Goal: Information Seeking & Learning: Learn about a topic

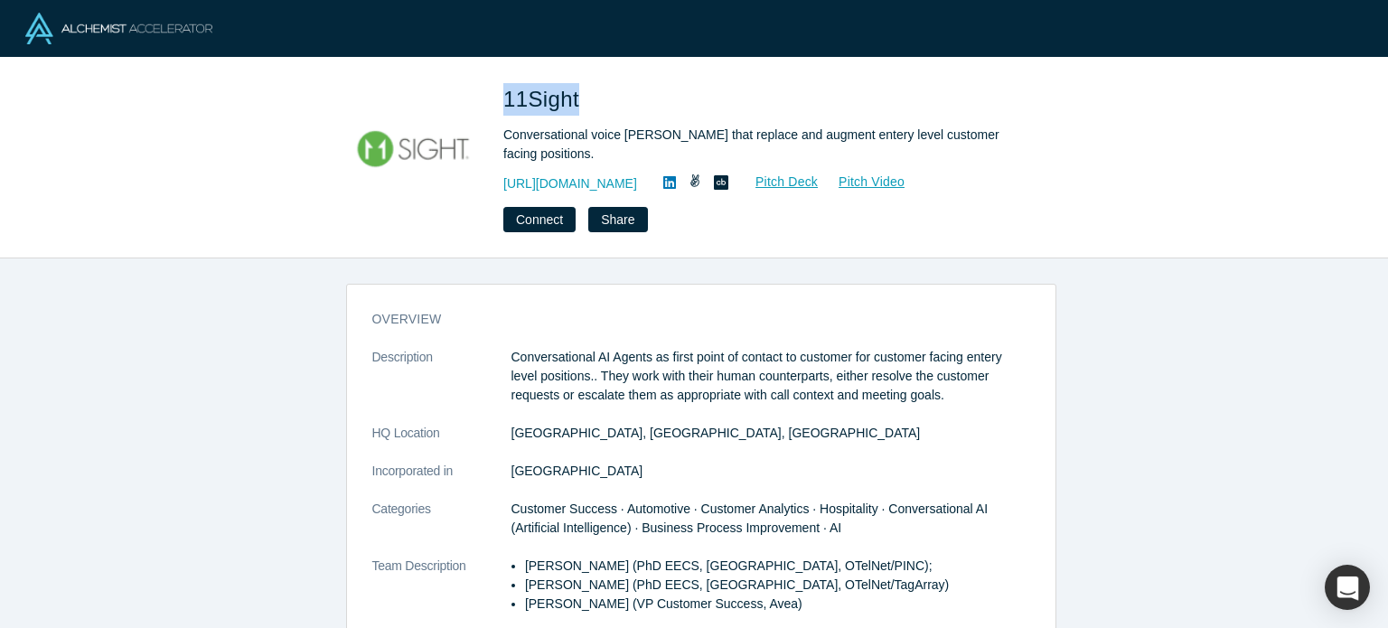
drag, startPoint x: 505, startPoint y: 96, endPoint x: 575, endPoint y: 104, distance: 70.9
click at [575, 104] on span "11Sight" at bounding box center [544, 99] width 82 height 24
copy span "11Sight"
click at [575, 180] on link "https://11sight.com" at bounding box center [570, 183] width 134 height 19
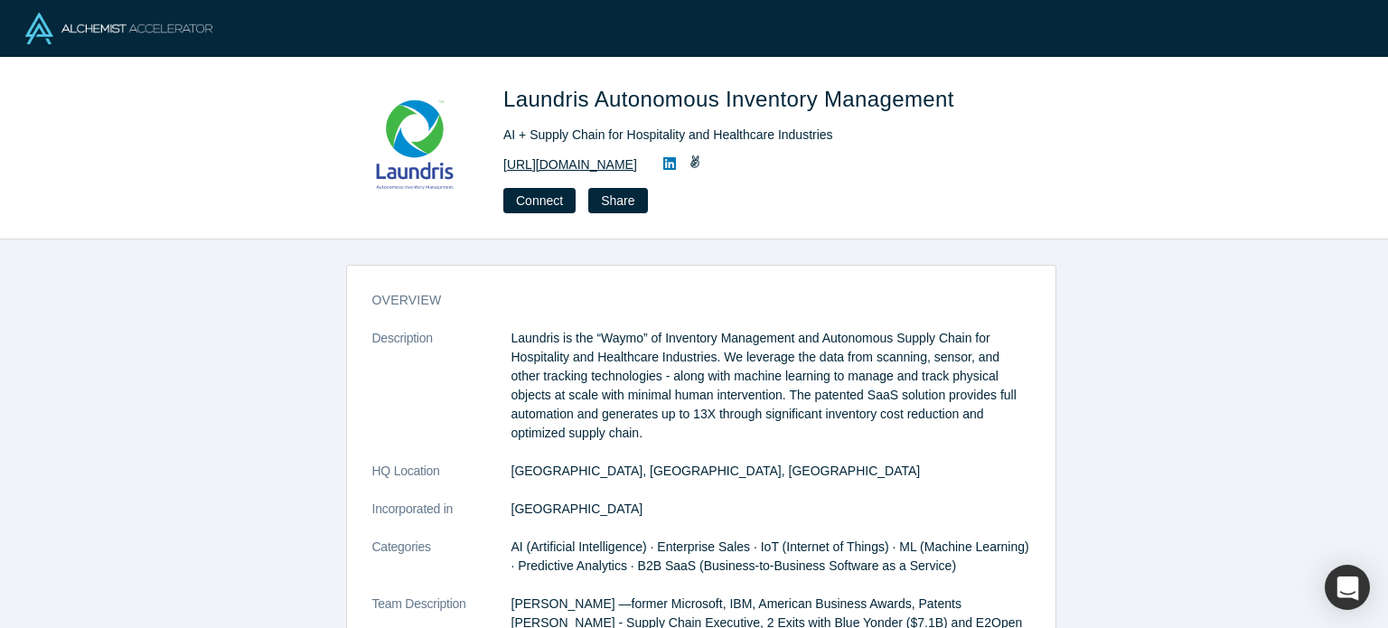
click at [571, 162] on link "https://www.laundris.com" at bounding box center [570, 164] width 134 height 19
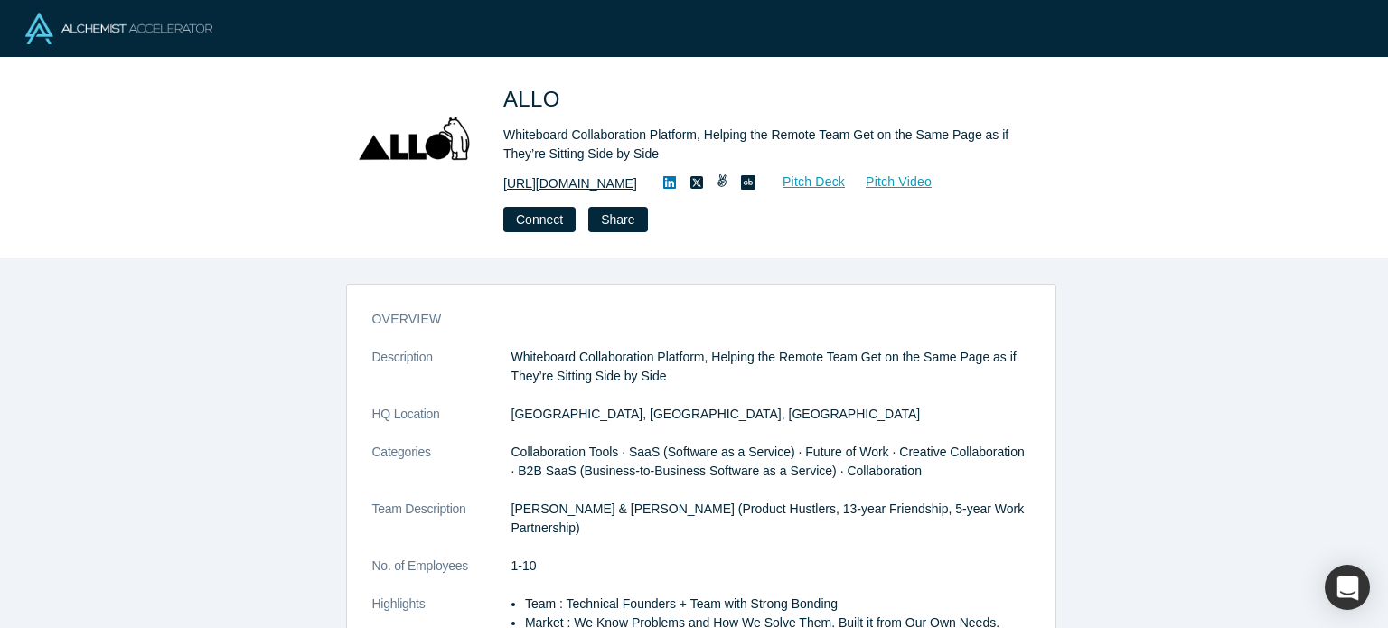
click at [553, 186] on link "https://allo.io" at bounding box center [570, 183] width 134 height 19
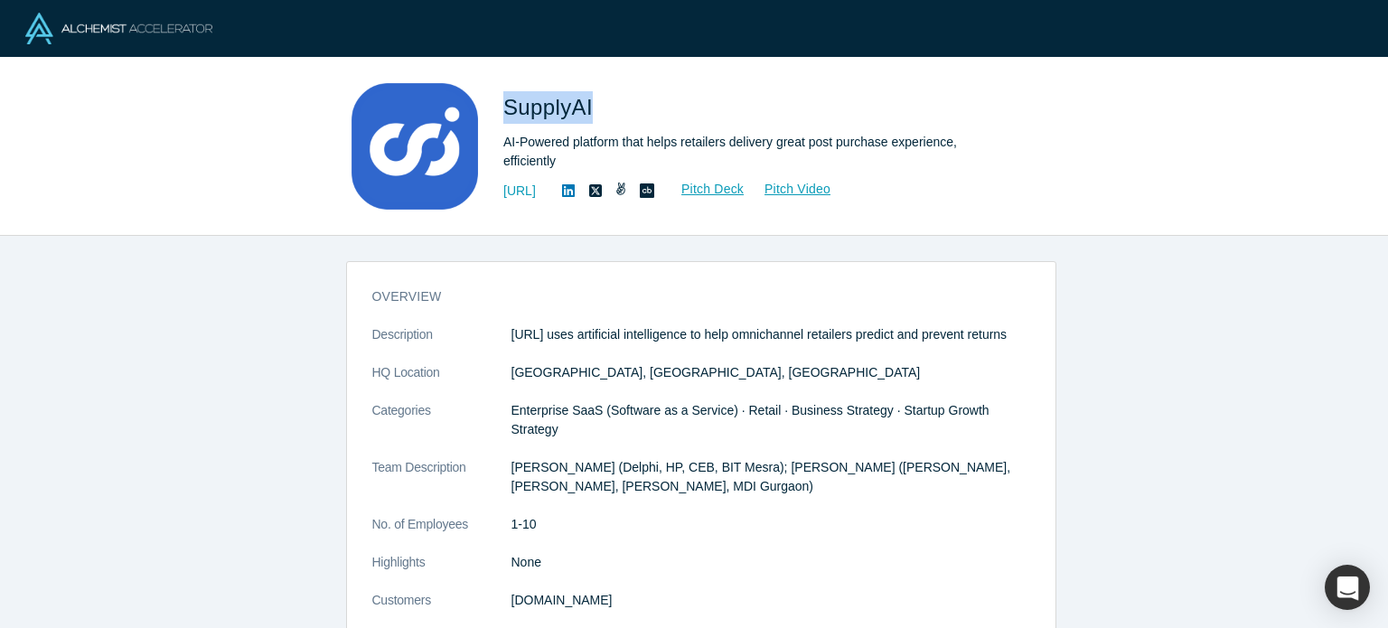
drag, startPoint x: 504, startPoint y: 102, endPoint x: 592, endPoint y: 115, distance: 88.5
click at [592, 115] on span "SupplyAI" at bounding box center [551, 107] width 96 height 24
copy span "SupplyAI"
click at [536, 192] on link "http://www.supply.ai" at bounding box center [519, 191] width 33 height 19
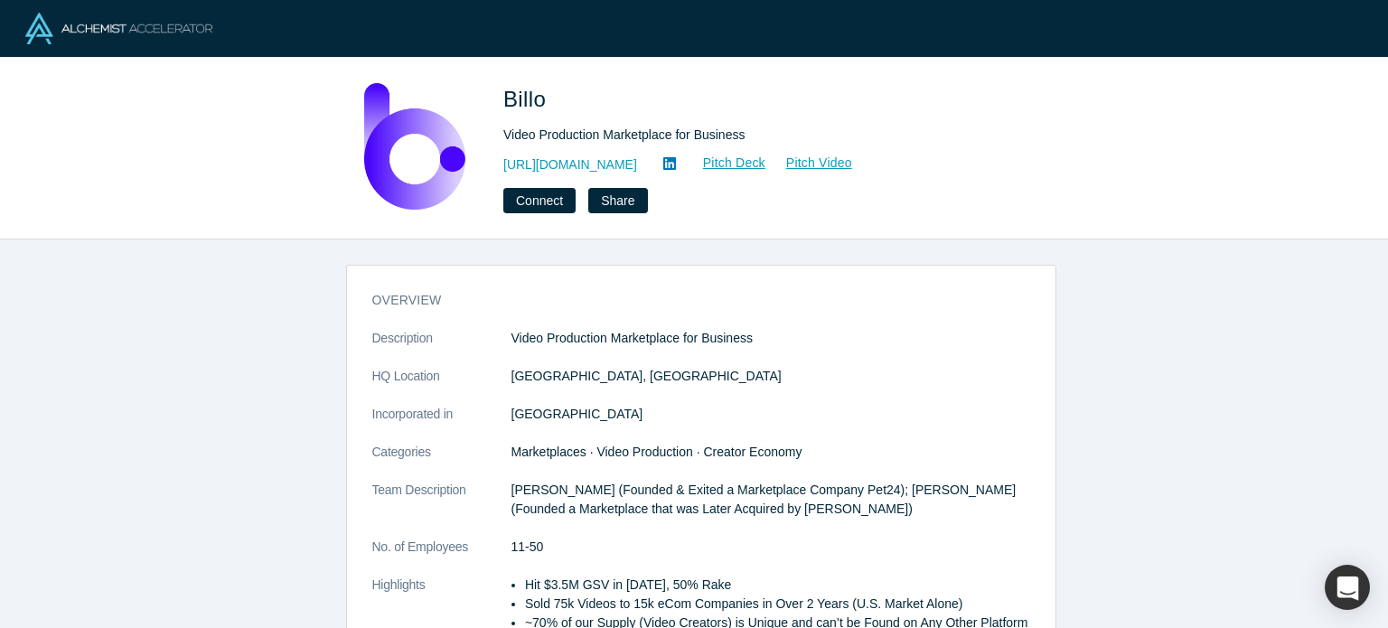
click at [519, 96] on span "Billo" at bounding box center [527, 99] width 49 height 24
copy span "Billo"
click at [575, 162] on link "https://billo.app/" at bounding box center [570, 164] width 134 height 19
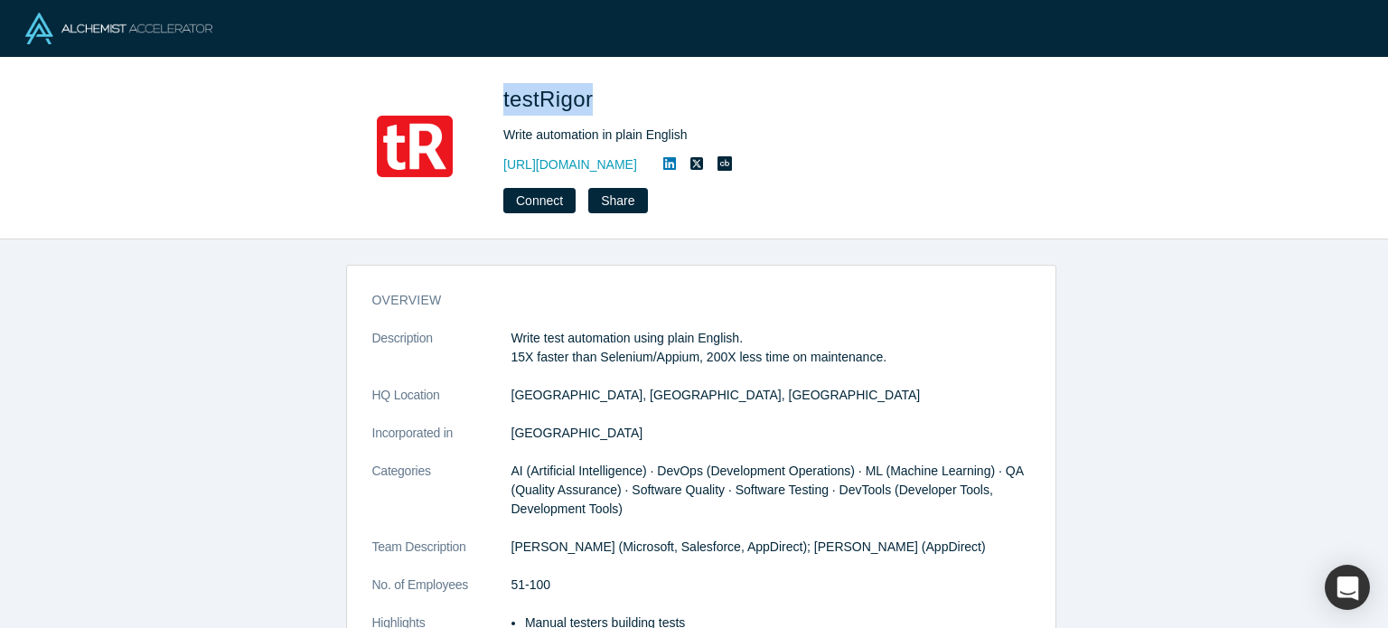
drag, startPoint x: 506, startPoint y: 104, endPoint x: 585, endPoint y: 142, distance: 87.3
click at [589, 98] on span "testRigor" at bounding box center [551, 99] width 96 height 24
copy span "testRigor"
click at [579, 159] on link "https://testrigor.com" at bounding box center [570, 164] width 134 height 19
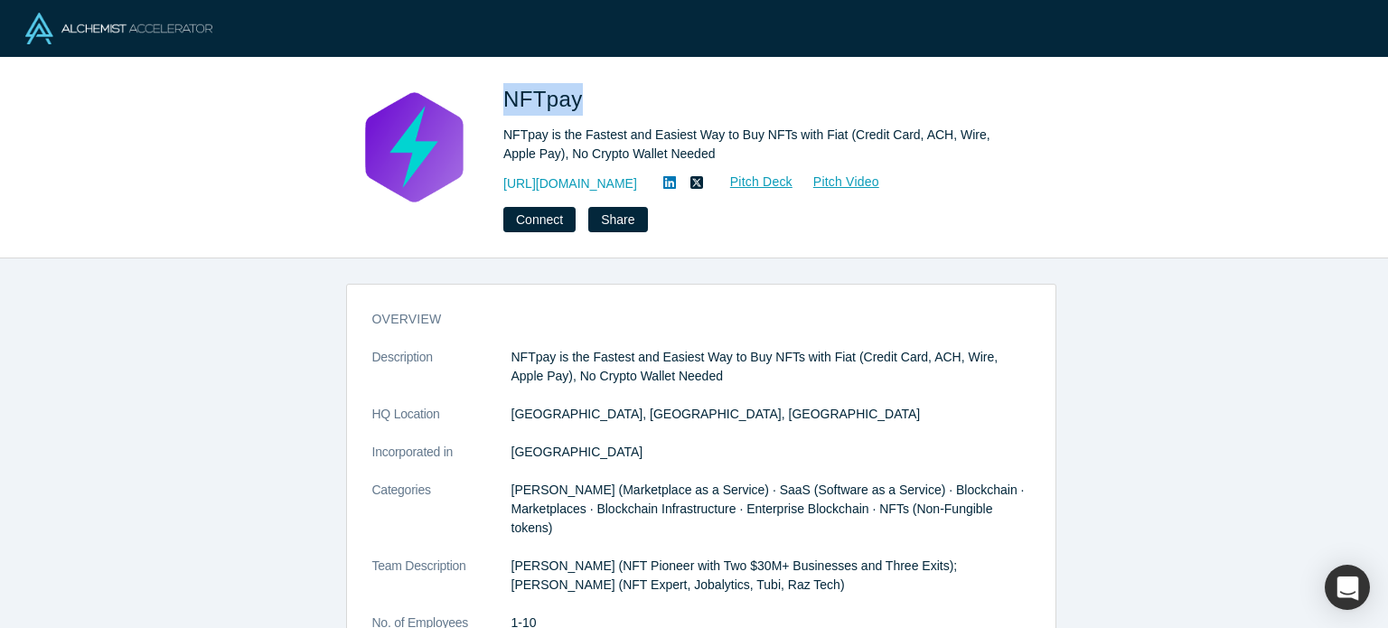
drag, startPoint x: 506, startPoint y: 101, endPoint x: 583, endPoint y: 110, distance: 77.3
click at [578, 104] on span "NFTpay" at bounding box center [546, 99] width 86 height 24
copy span "NFTpay"
click at [593, 180] on link "[URL][DOMAIN_NAME]" at bounding box center [570, 183] width 134 height 19
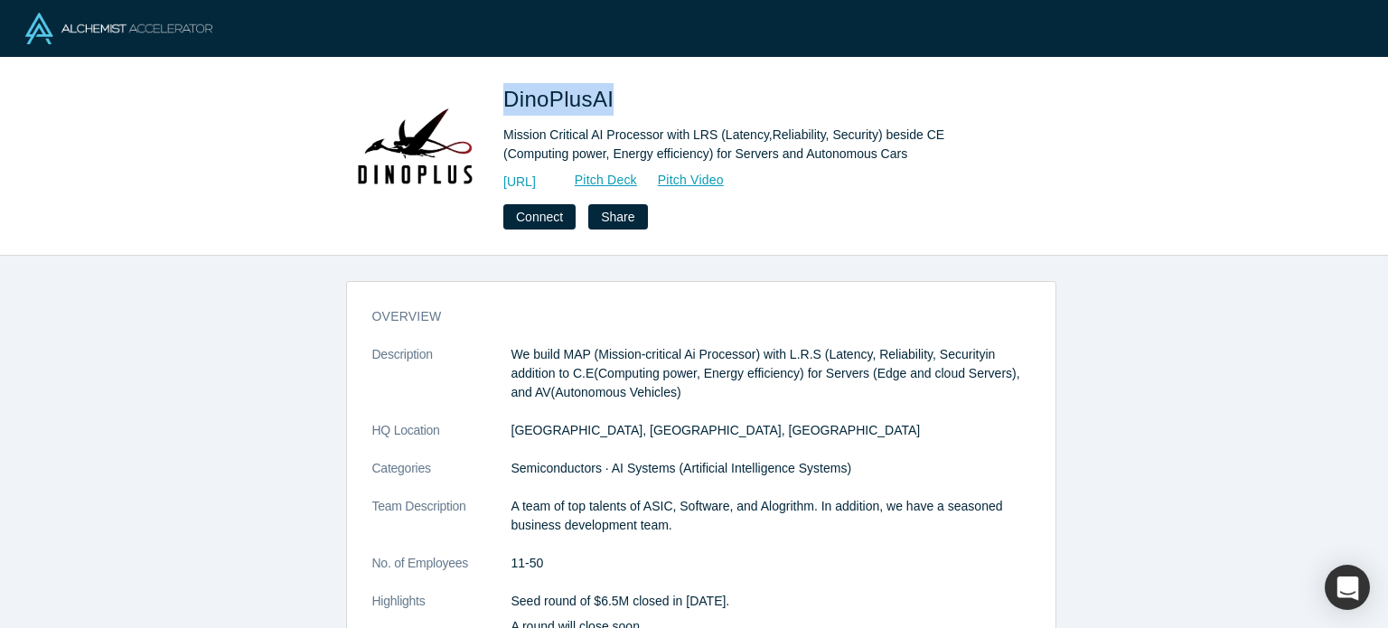
drag, startPoint x: 529, startPoint y: 102, endPoint x: 614, endPoint y: 102, distance: 84.9
click at [614, 102] on span "DinoPlusAI" at bounding box center [561, 99] width 117 height 24
copy span "DinoPlusAI"
click at [536, 182] on link "http://www.dinoplus.ai" at bounding box center [519, 182] width 33 height 19
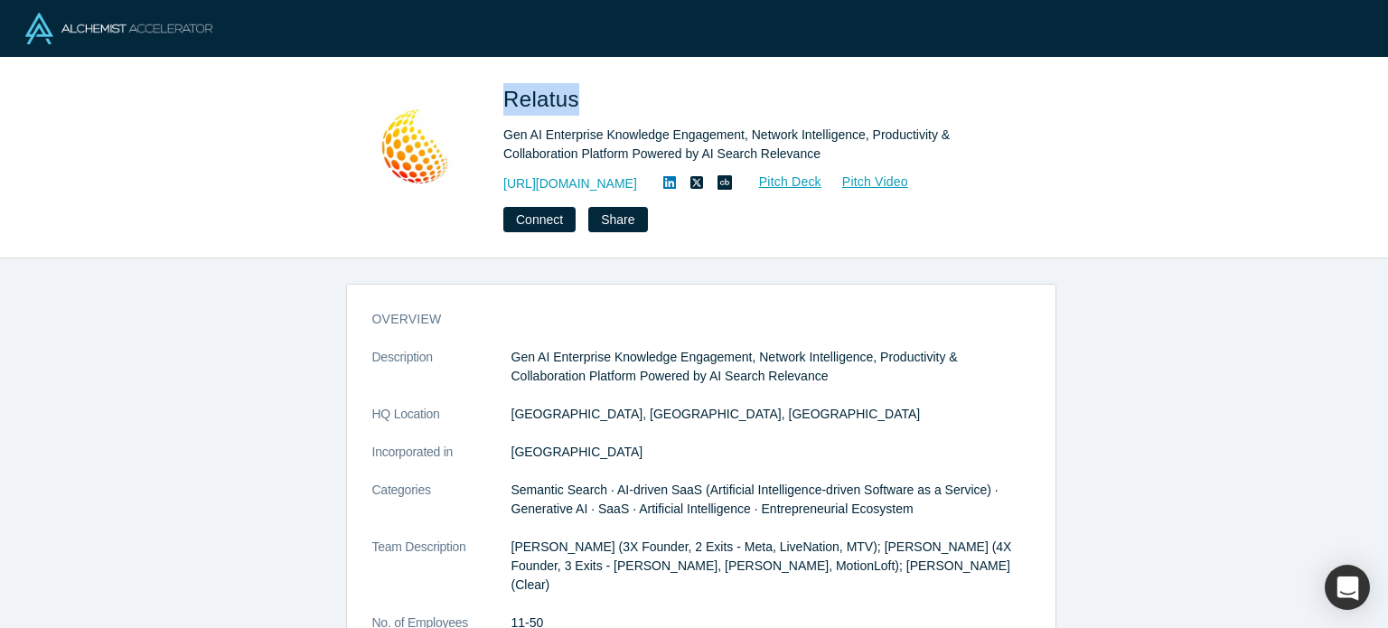
drag, startPoint x: 505, startPoint y: 97, endPoint x: 574, endPoint y: 98, distance: 68.7
click at [574, 98] on span "Relatus" at bounding box center [544, 99] width 82 height 24
copy span "Relatus"
click at [629, 180] on link "[URL][DOMAIN_NAME]" at bounding box center [570, 183] width 134 height 19
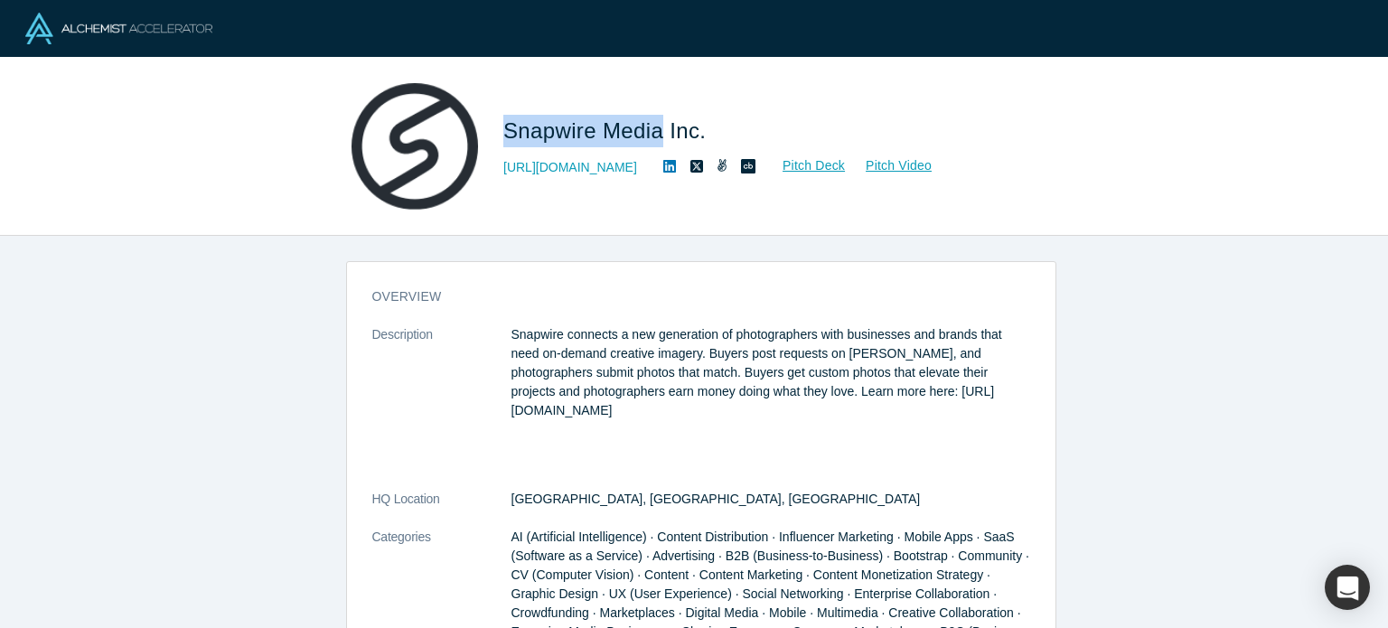
drag, startPoint x: 500, startPoint y: 133, endPoint x: 656, endPoint y: 133, distance: 156.3
click at [656, 133] on div "Snapwire Media Inc. https://snapwi.re Pitch Deck Pitch Video" at bounding box center [694, 146] width 710 height 126
copy span "Snapwire Media"
click at [582, 171] on link "https://snapwi.re" at bounding box center [570, 167] width 134 height 19
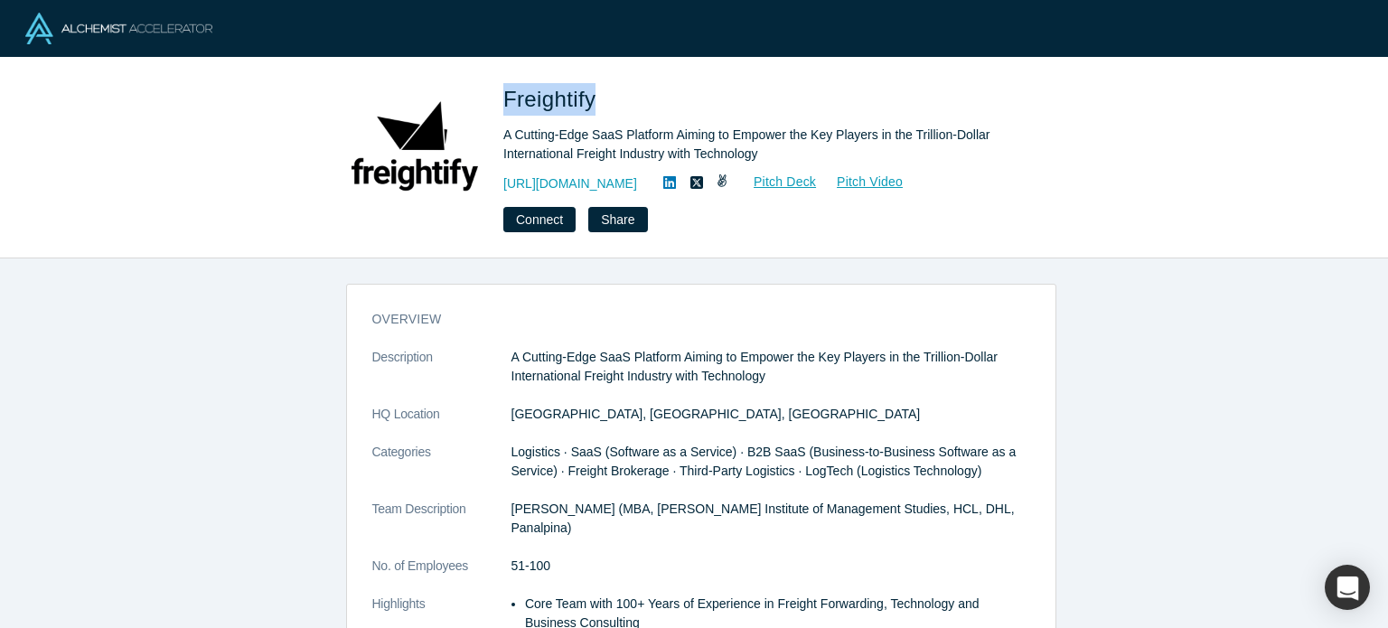
drag, startPoint x: 502, startPoint y: 98, endPoint x: 593, endPoint y: 100, distance: 90.4
click at [593, 100] on div "Freightify A Cutting-Edge SaaS Platform Aiming to Empower the Key Players in th…" at bounding box center [694, 157] width 710 height 149
copy span "Freightify"
click at [571, 182] on link "[URL][DOMAIN_NAME]" at bounding box center [570, 183] width 134 height 19
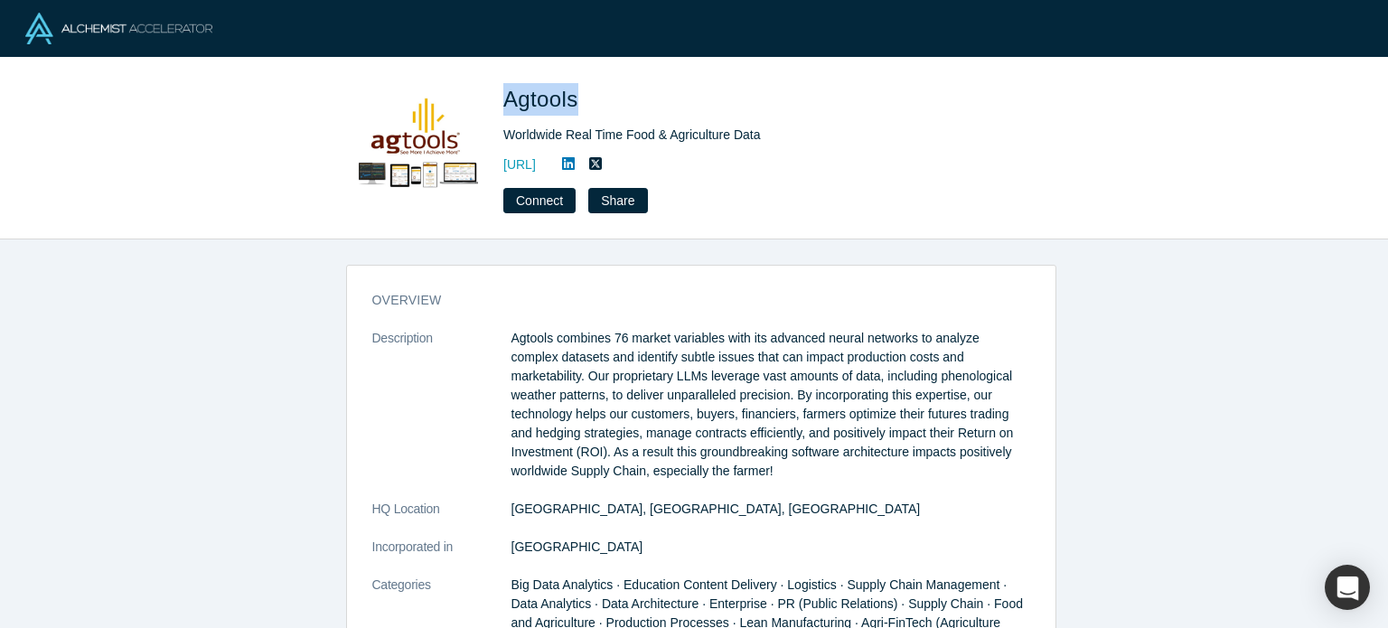
drag, startPoint x: 503, startPoint y: 100, endPoint x: 578, endPoint y: 107, distance: 75.3
click at [578, 107] on span "Agtools" at bounding box center [543, 99] width 81 height 24
copy span "Agtools"
click at [536, 160] on link "https://www.agtools.ai" at bounding box center [519, 164] width 33 height 19
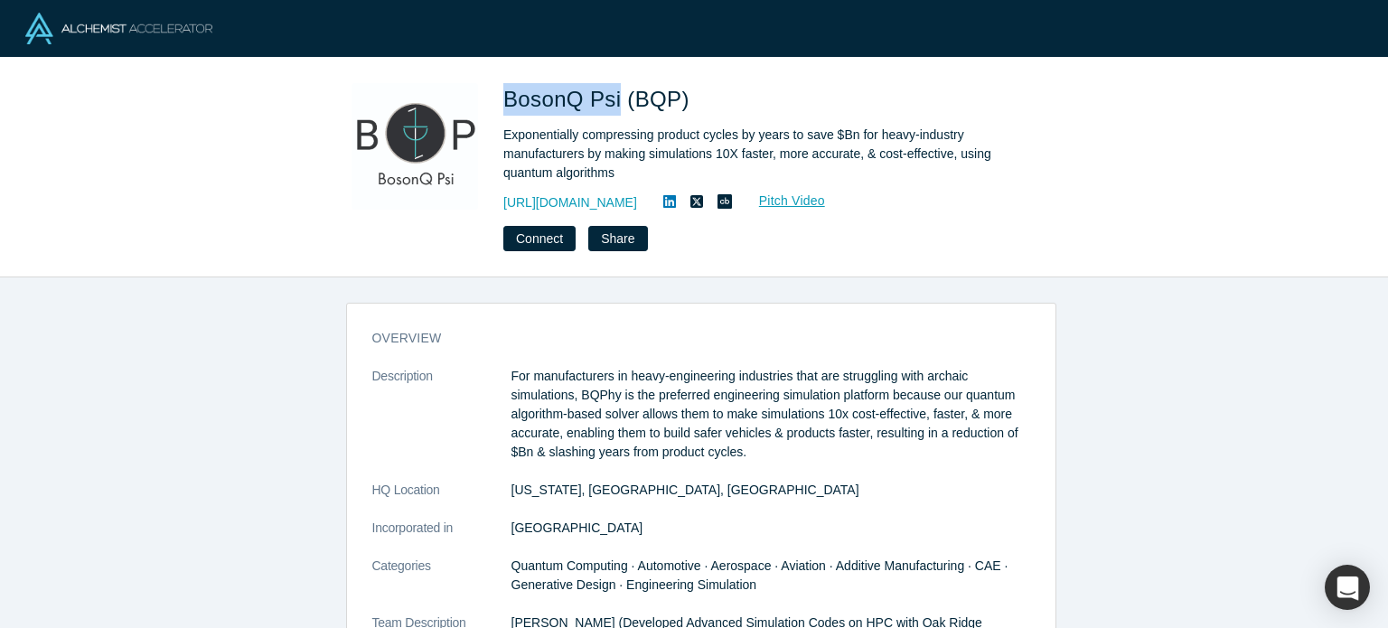
drag, startPoint x: 502, startPoint y: 100, endPoint x: 614, endPoint y: 101, distance: 112.0
click at [614, 101] on div "BosonQ Psi (BQP) Exponentially compressing product cycles by years to save $Bn …" at bounding box center [694, 167] width 710 height 168
copy span "BosonQ Psi"
click at [618, 199] on link "[URL][DOMAIN_NAME]" at bounding box center [570, 202] width 134 height 19
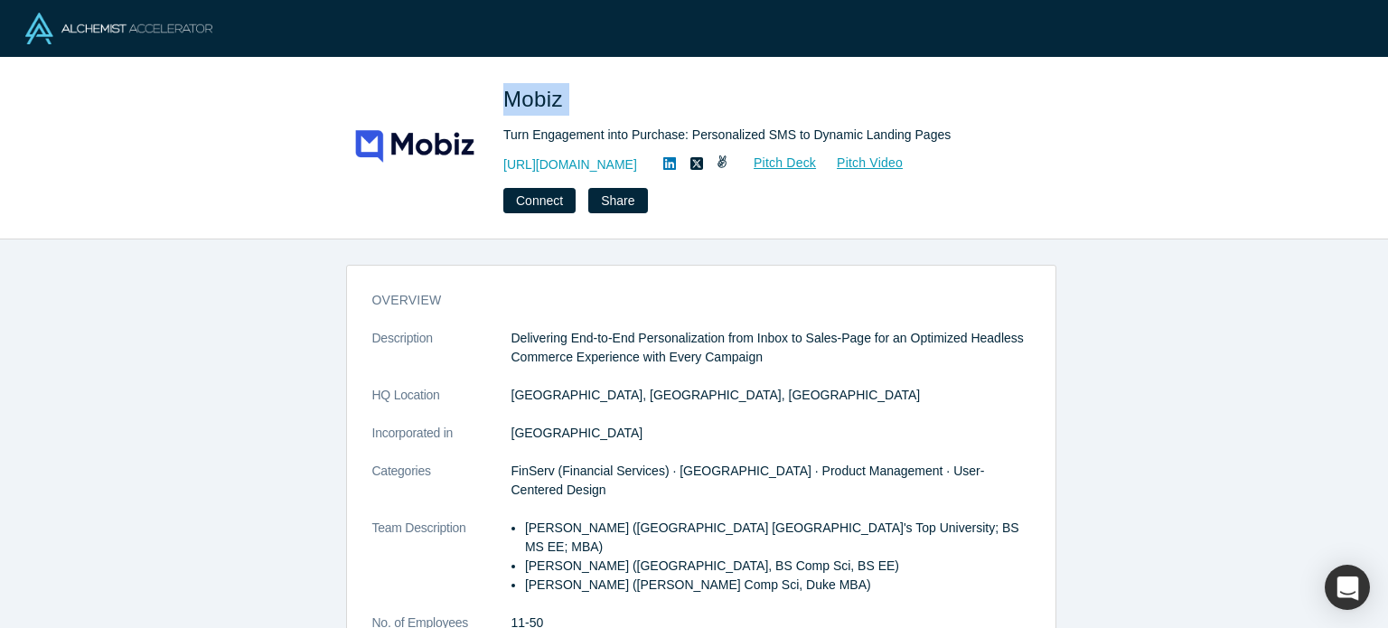
drag, startPoint x: 510, startPoint y: 105, endPoint x: 557, endPoint y: 143, distance: 60.4
click at [568, 107] on span "Mobiz" at bounding box center [536, 99] width 66 height 24
copy span "Mobiz"
click at [597, 167] on link "[URL][DOMAIN_NAME]" at bounding box center [570, 164] width 134 height 19
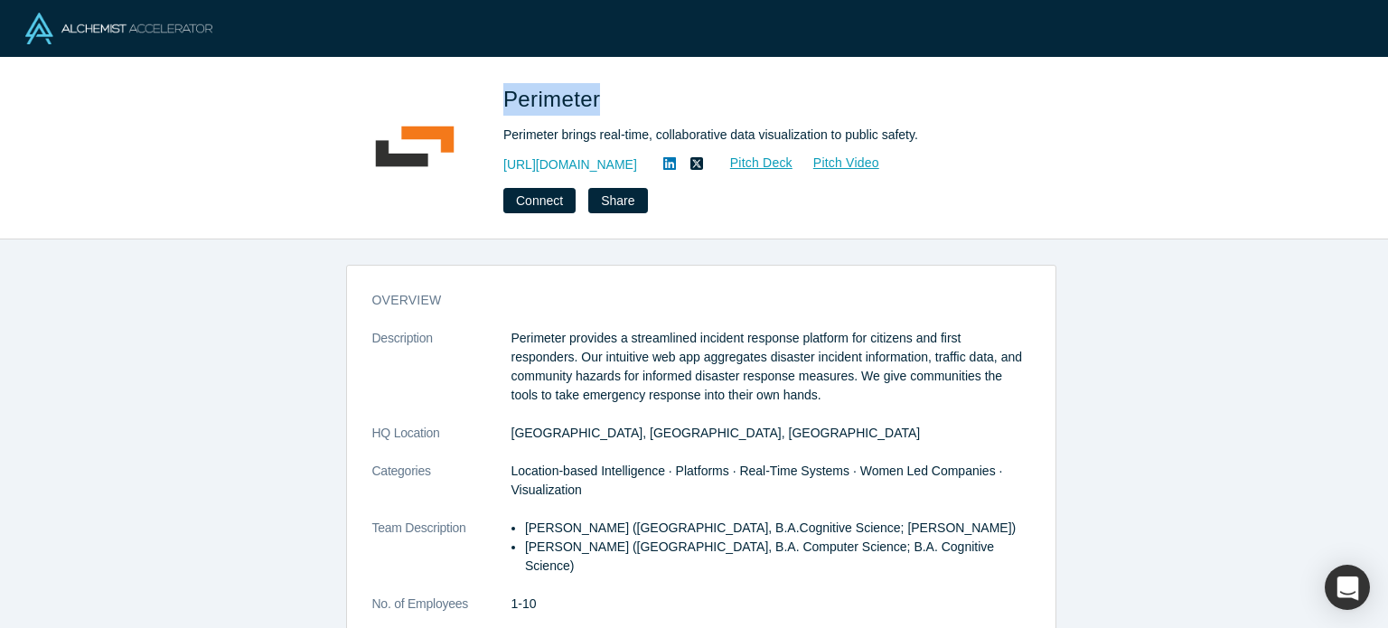
drag, startPoint x: 505, startPoint y: 93, endPoint x: 600, endPoint y: 111, distance: 96.6
click at [600, 96] on span "Perimeter" at bounding box center [554, 99] width 103 height 24
copy span "Perimeter"
click at [587, 162] on link "http://fireperimeter.com/" at bounding box center [570, 164] width 134 height 19
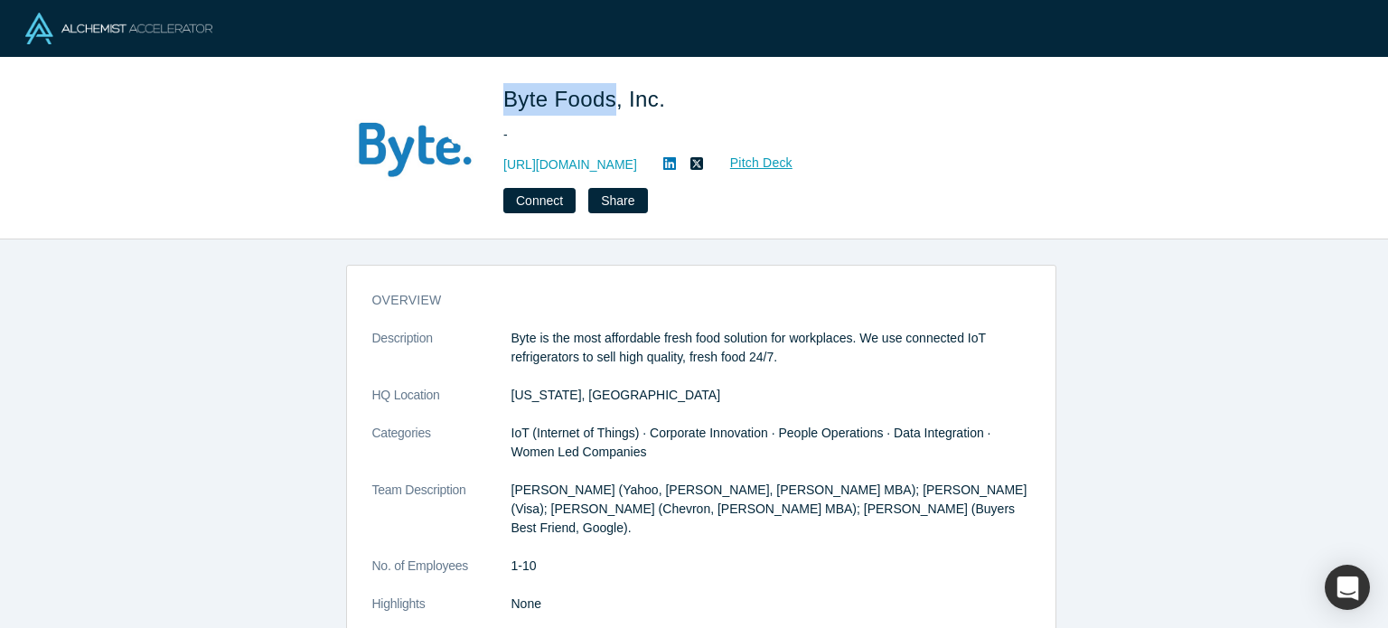
drag, startPoint x: 506, startPoint y: 93, endPoint x: 612, endPoint y: 93, distance: 105.7
click at [612, 93] on span "Byte Foods, Inc." at bounding box center [587, 99] width 168 height 24
copy span "Byte Foods"
click at [616, 162] on link "[URL][DOMAIN_NAME]" at bounding box center [570, 164] width 134 height 19
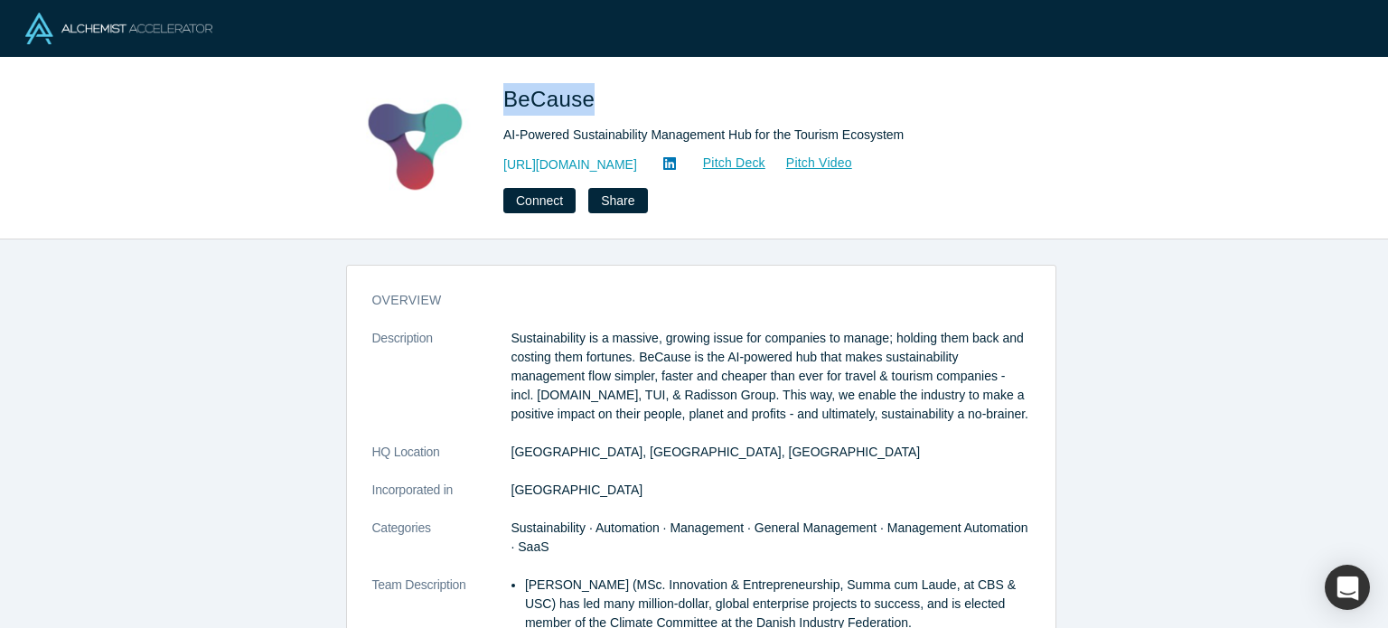
drag, startPoint x: 503, startPoint y: 97, endPoint x: 587, endPoint y: 97, distance: 84.0
click at [587, 97] on span "BeCause" at bounding box center [552, 99] width 98 height 24
copy span "BeCause"
click at [579, 165] on link "https://because.eco/" at bounding box center [570, 164] width 134 height 19
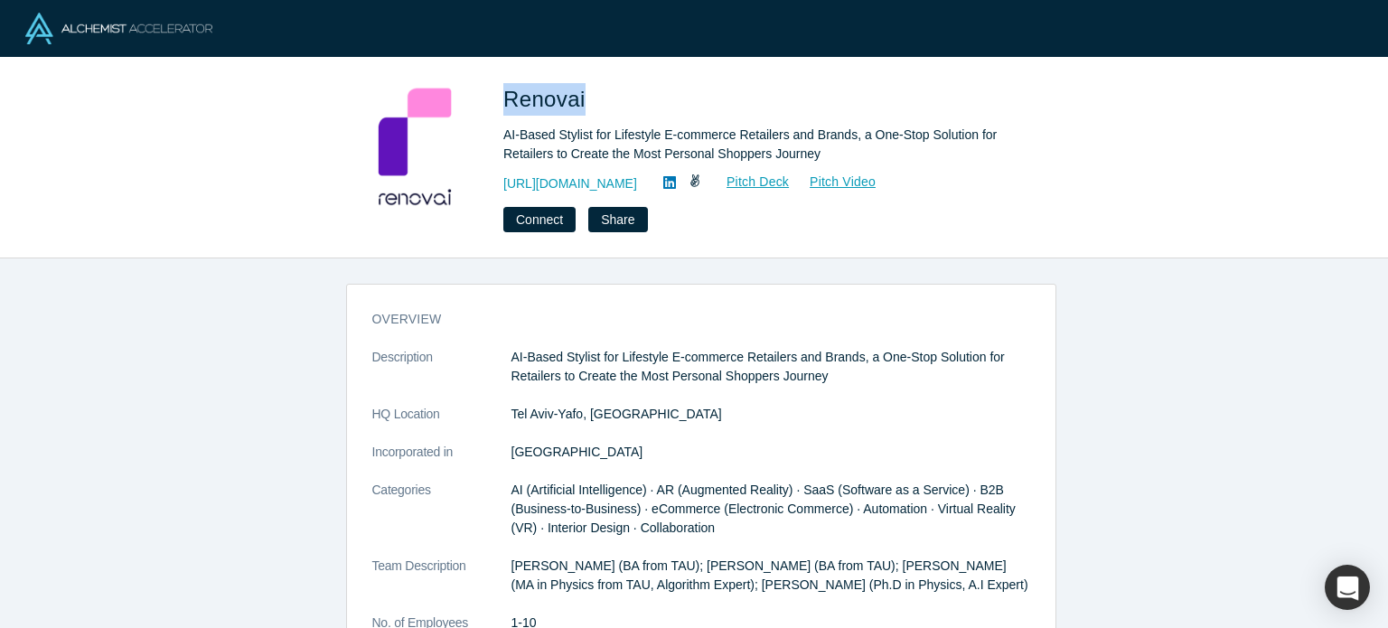
drag, startPoint x: 503, startPoint y: 92, endPoint x: 585, endPoint y: 96, distance: 82.3
click at [582, 94] on span "Renovai" at bounding box center [547, 99] width 89 height 24
copy span "Renovai"
click at [589, 183] on link "[URL][DOMAIN_NAME]" at bounding box center [570, 183] width 134 height 19
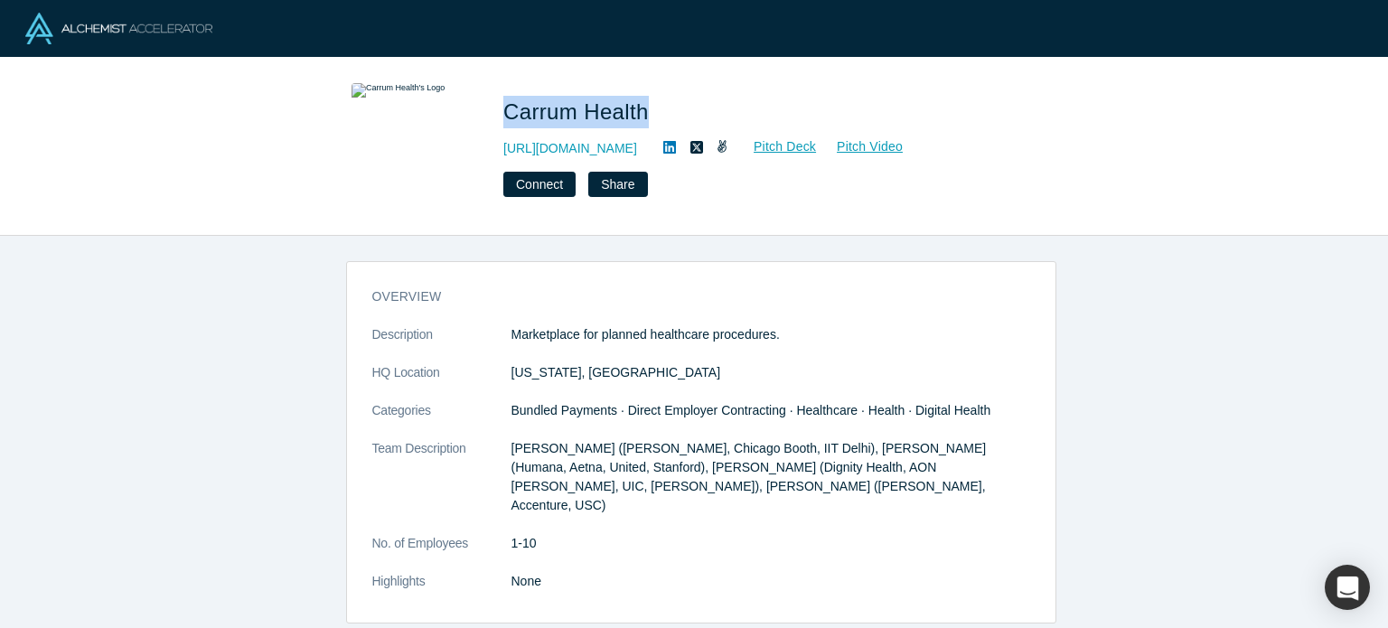
drag, startPoint x: 504, startPoint y: 115, endPoint x: 621, endPoint y: 137, distance: 118.7
click at [640, 112] on span "Carrum Health" at bounding box center [579, 111] width 152 height 24
copy span "Carrum Health"
click at [627, 152] on link "[URL][DOMAIN_NAME]" at bounding box center [570, 148] width 134 height 19
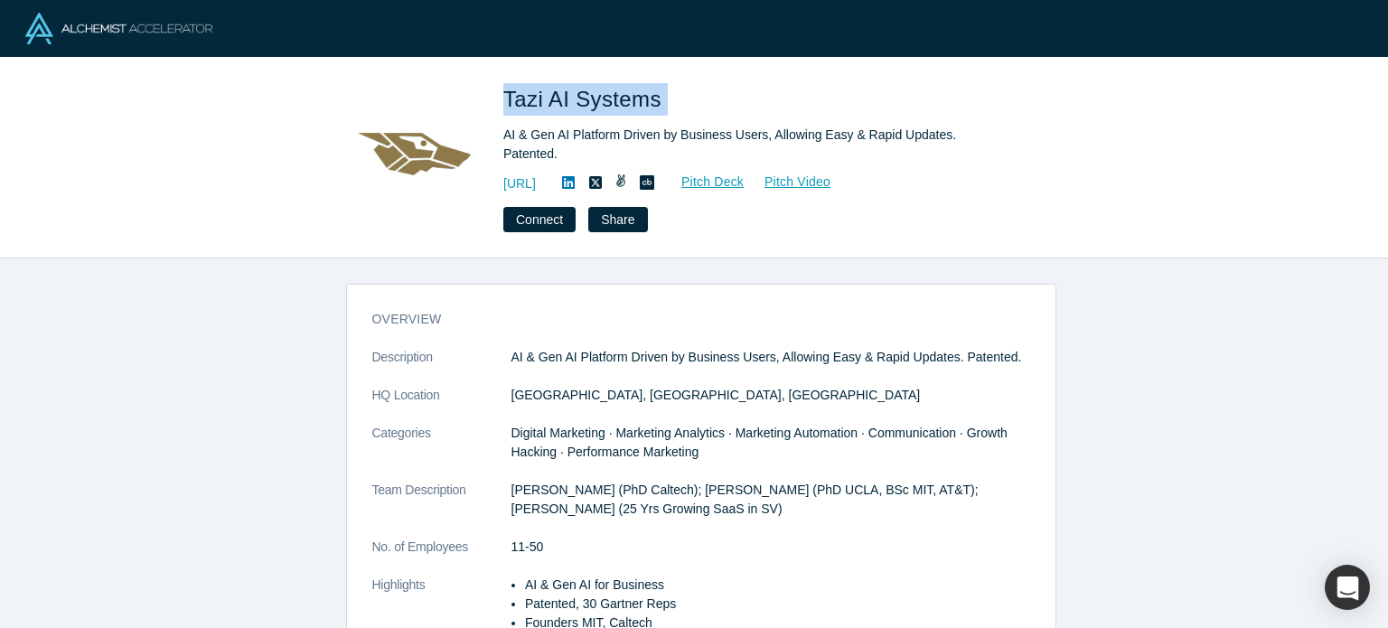
drag, startPoint x: 502, startPoint y: 95, endPoint x: 621, endPoint y: 127, distance: 122.7
click at [671, 99] on div "Tazi AI Systems AI & Gen AI Platform Driven by Business Users, Allowing Easy & …" at bounding box center [694, 157] width 710 height 149
copy span "Tazi AI Systems"
click at [536, 174] on link "[URL]" at bounding box center [519, 183] width 33 height 19
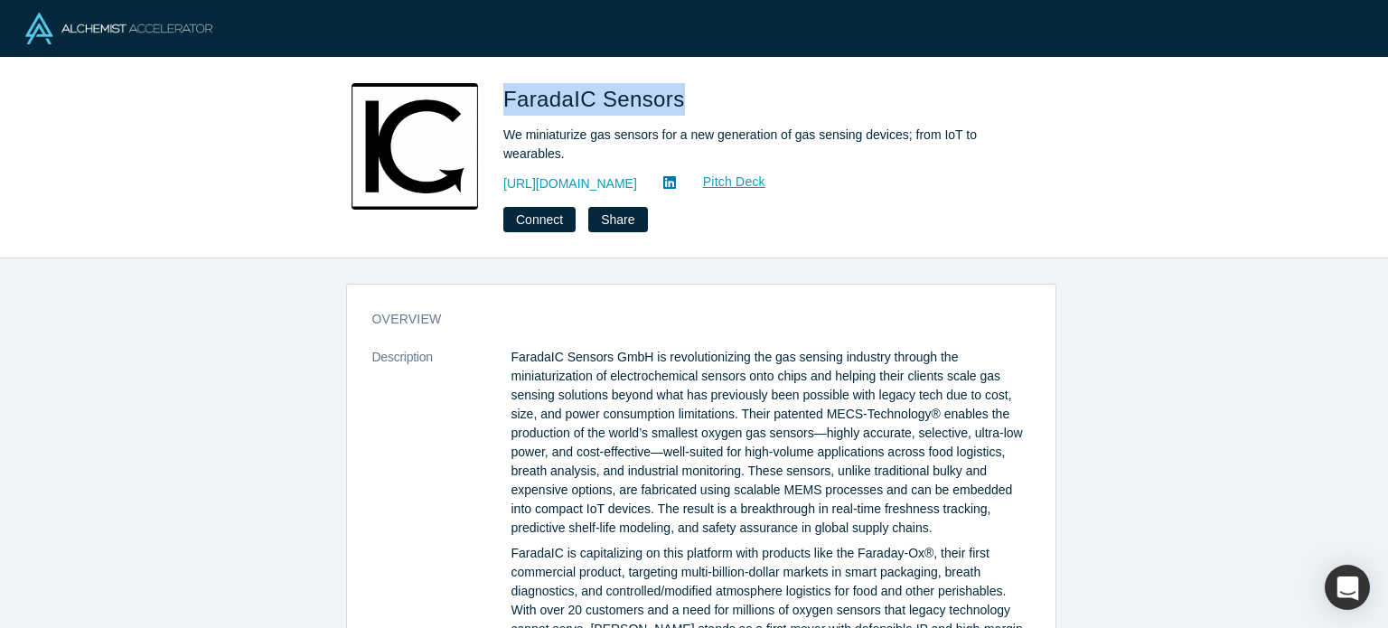
drag, startPoint x: 504, startPoint y: 97, endPoint x: 668, endPoint y: 97, distance: 163.5
click at [668, 97] on span "FaradaIC Sensors" at bounding box center [597, 99] width 188 height 24
copy span "FaradaIC Sensors"
click at [594, 177] on link "[URL][DOMAIN_NAME]" at bounding box center [570, 183] width 134 height 19
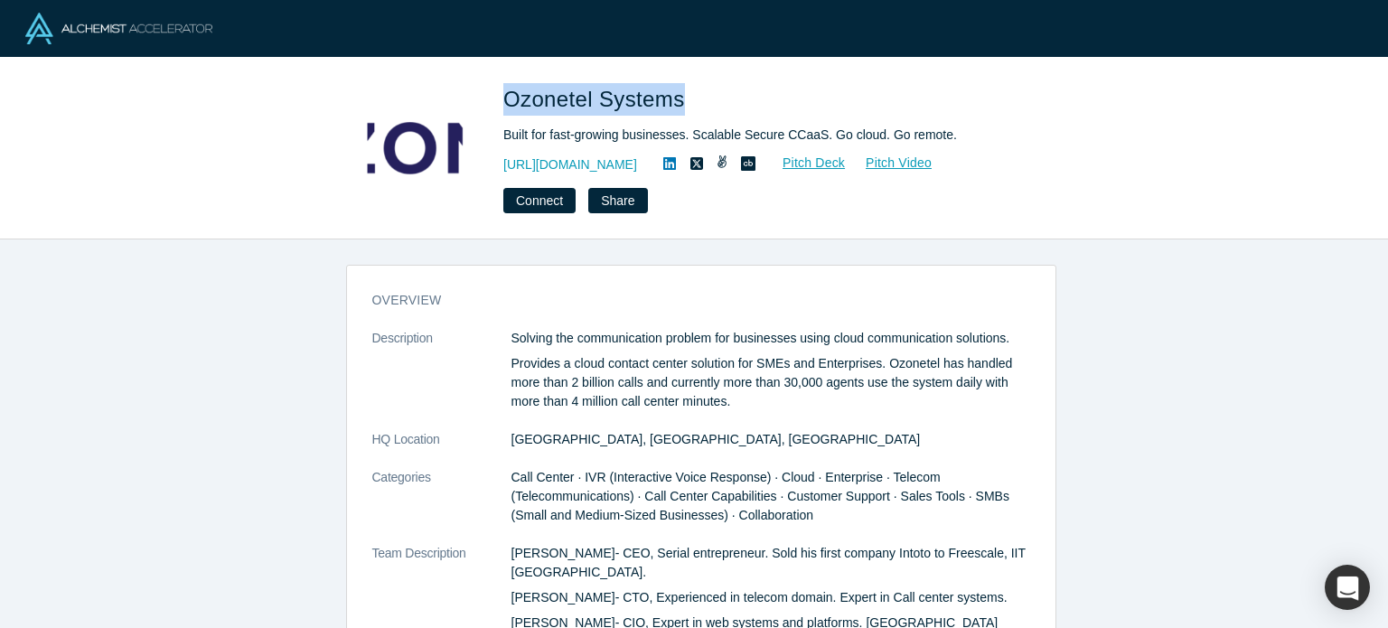
drag, startPoint x: 507, startPoint y: 100, endPoint x: 678, endPoint y: 100, distance: 170.8
click at [678, 100] on span "Ozonetel Systems" at bounding box center [597, 99] width 188 height 24
copy span "Ozonetel Systems"
click at [585, 158] on link "http://ozonetel.com" at bounding box center [570, 164] width 134 height 19
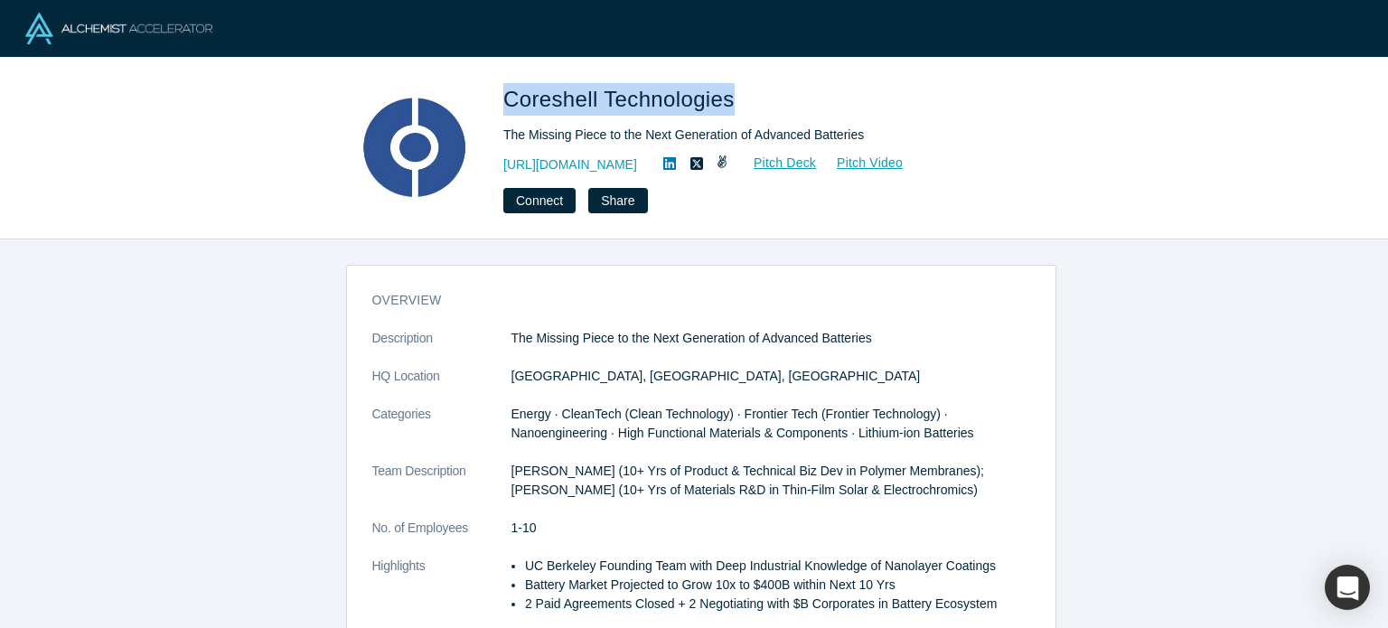
drag, startPoint x: 502, startPoint y: 90, endPoint x: 727, endPoint y: 98, distance: 225.1
click at [727, 98] on div "Coreshell Technologies The Missing Piece to the Next Generation of Advanced Bat…" at bounding box center [694, 148] width 710 height 130
copy span "Coreshell Technologies"
click at [636, 169] on link "https://www.coreshelltech.com" at bounding box center [570, 164] width 134 height 19
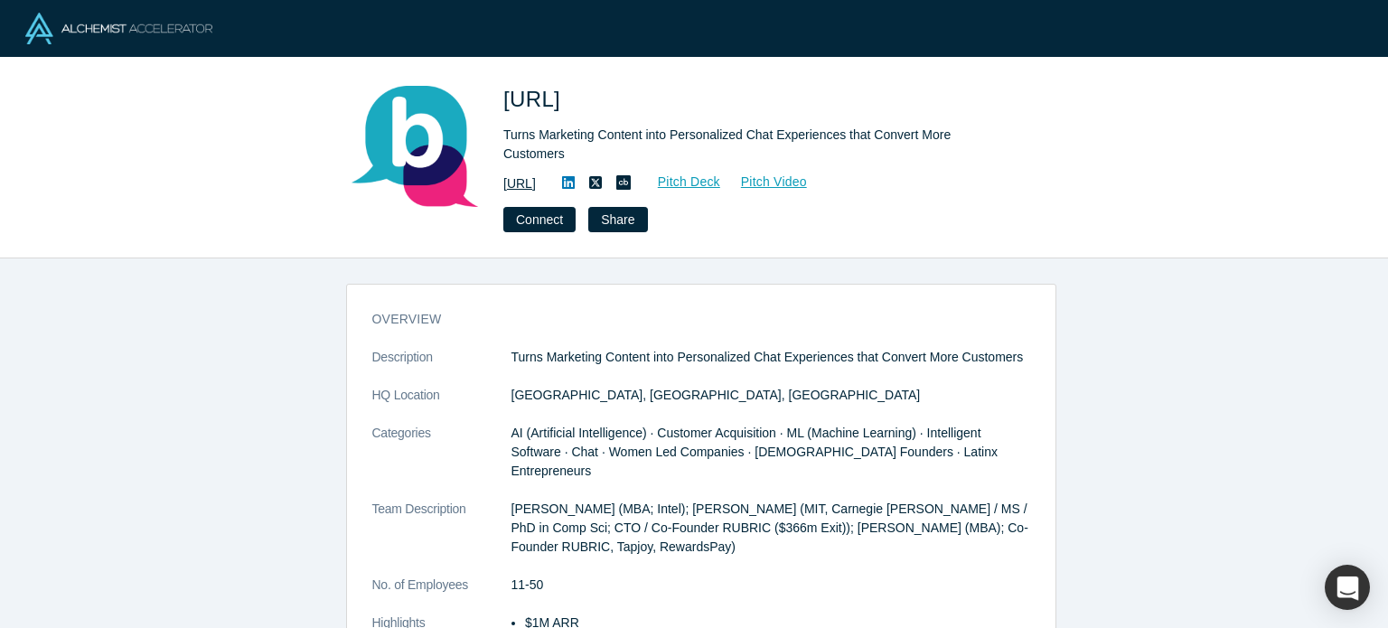
click at [536, 174] on link "[URL]" at bounding box center [519, 183] width 33 height 19
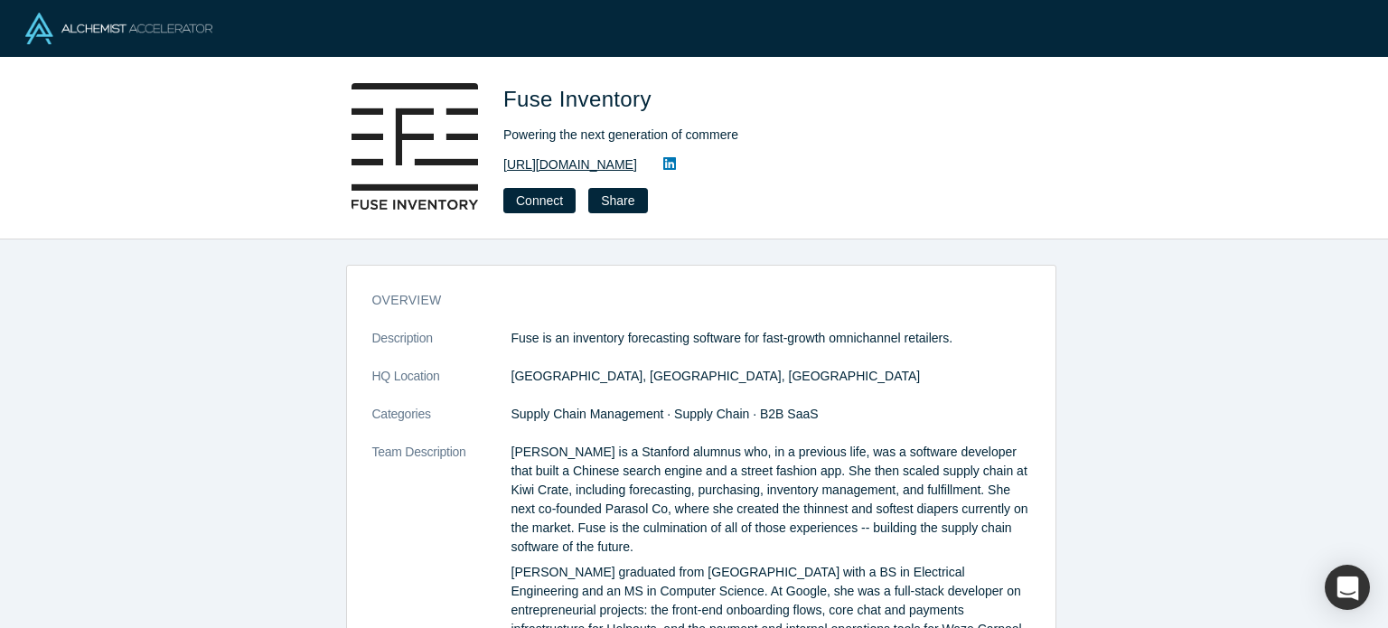
click at [614, 162] on link "[URL][DOMAIN_NAME]" at bounding box center [570, 164] width 134 height 19
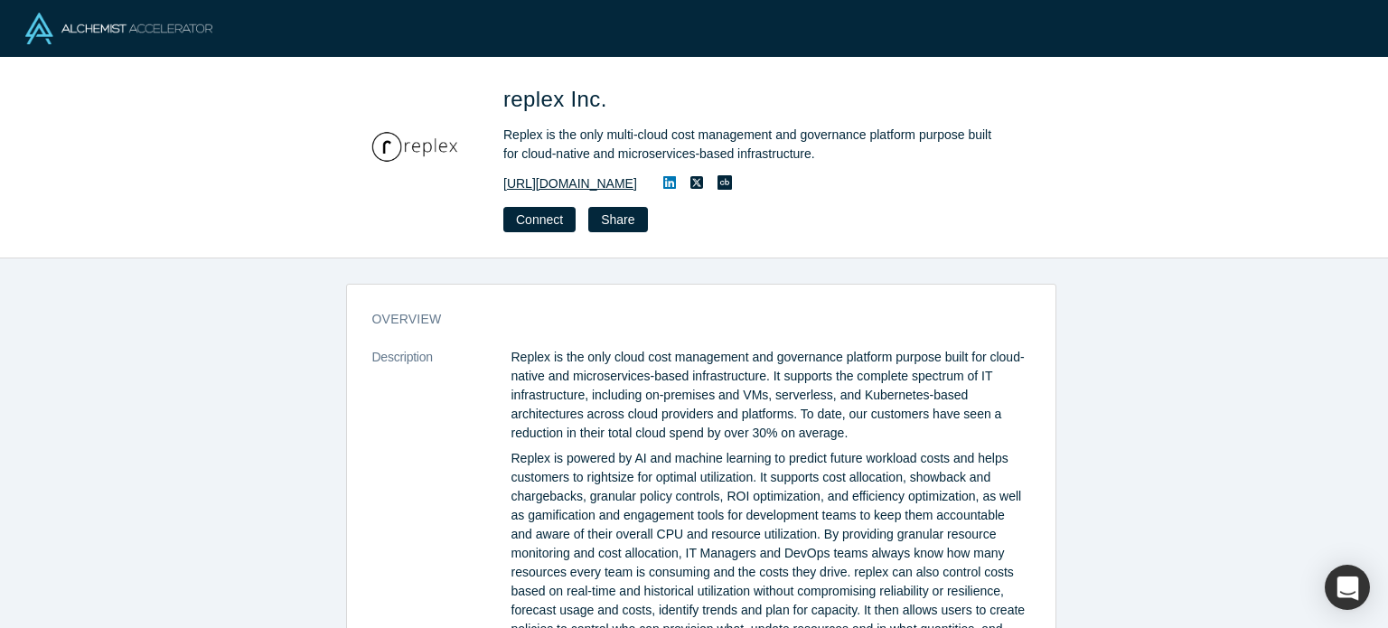
click at [621, 185] on link "[URL][DOMAIN_NAME]" at bounding box center [570, 183] width 134 height 19
